Goal: Information Seeking & Learning: Find specific fact

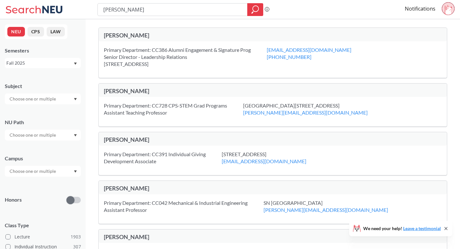
click at [224, 6] on input "[PERSON_NAME]" at bounding box center [173, 9] width 140 height 11
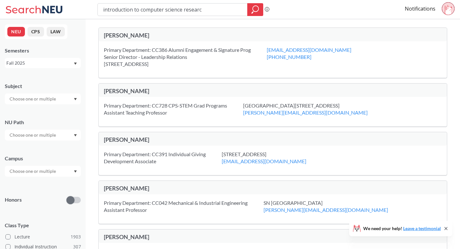
type input "introduction to computer science research"
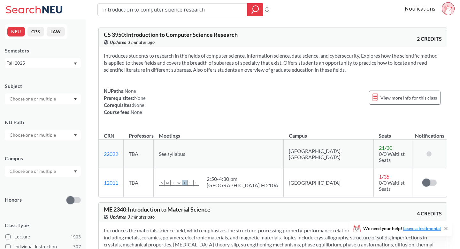
click at [200, 17] on div "introduction to computer science research Phrase search guarantees the exact se…" at bounding box center [230, 9] width 460 height 19
click at [200, 9] on input "introduction to computer science research" at bounding box center [173, 9] width 140 height 11
type input "d"
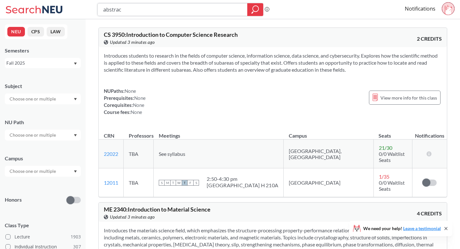
type input "abstract"
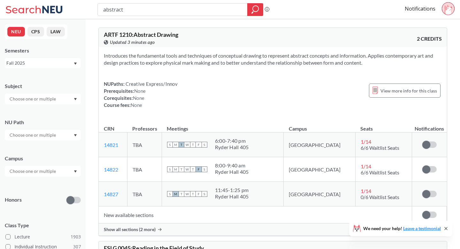
click at [155, 230] on span "Show all sections (2 more)" at bounding box center [130, 229] width 52 height 6
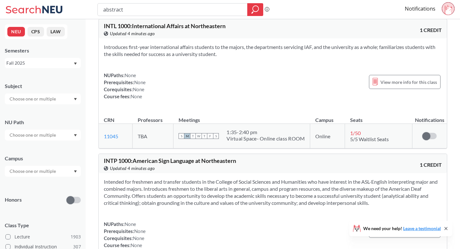
scroll to position [4399, 0]
